Goal: Information Seeking & Learning: Learn about a topic

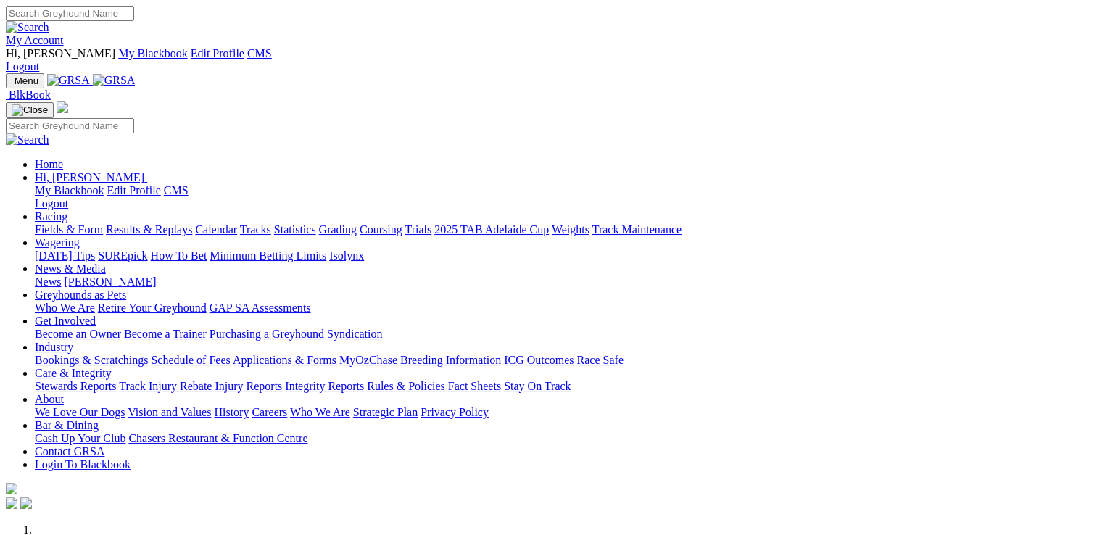
click at [112, 367] on link "Care & Integrity" at bounding box center [73, 373] width 77 height 12
click at [116, 380] on link "Stewards Reports" at bounding box center [75, 386] width 81 height 12
